Goal: Transaction & Acquisition: Subscribe to service/newsletter

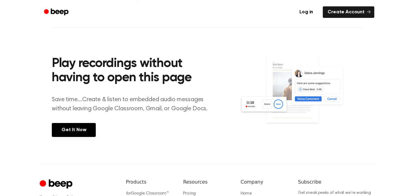
scroll to position [13, 0]
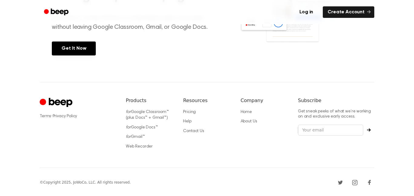
scroll to position [69, 0]
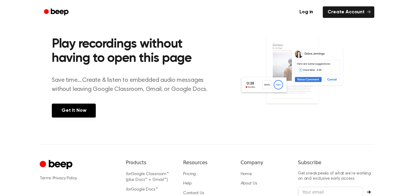
scroll to position [95, 0]
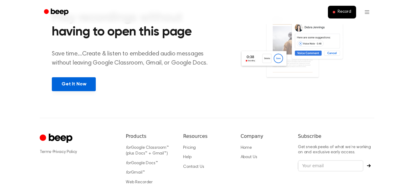
scroll to position [112, 0]
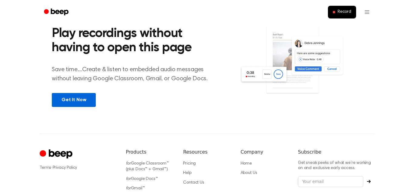
click at [83, 100] on link "Get It Now" at bounding box center [74, 100] width 44 height 14
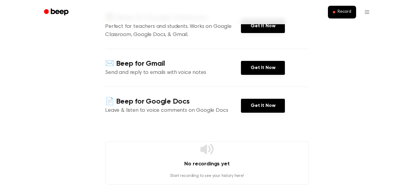
scroll to position [84, 0]
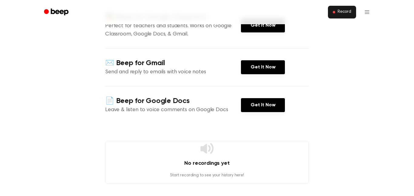
click at [333, 11] on button "Record" at bounding box center [342, 12] width 28 height 13
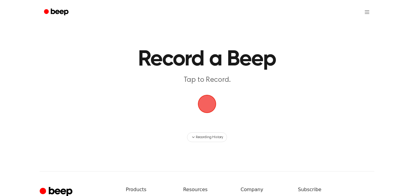
click at [211, 103] on span "button" at bounding box center [207, 104] width 20 height 20
click at [204, 101] on span "button" at bounding box center [207, 103] width 29 height 29
click at [206, 100] on span "button" at bounding box center [206, 103] width 23 height 23
click at [206, 100] on span "button" at bounding box center [207, 104] width 21 height 21
click at [209, 99] on span "button" at bounding box center [207, 104] width 21 height 21
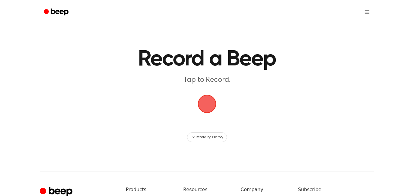
drag, startPoint x: 209, startPoint y: 99, endPoint x: 211, endPoint y: 92, distance: 8.1
click at [210, 99] on span "button" at bounding box center [207, 104] width 20 height 20
